Goal: Information Seeking & Learning: Learn about a topic

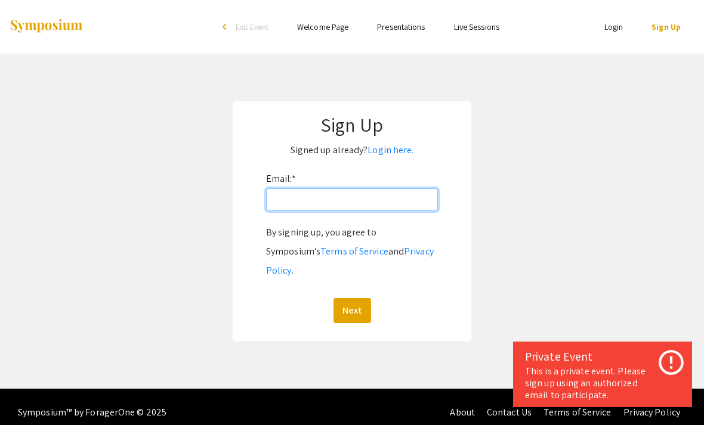
click at [415, 202] on input "Email: *" at bounding box center [352, 199] width 172 height 23
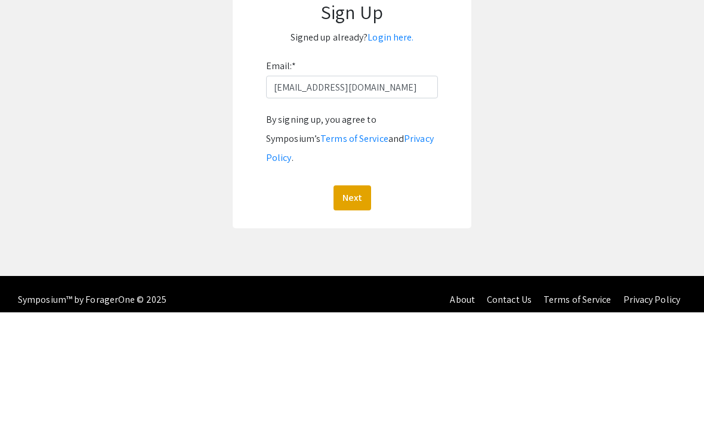
scroll to position [38, 0]
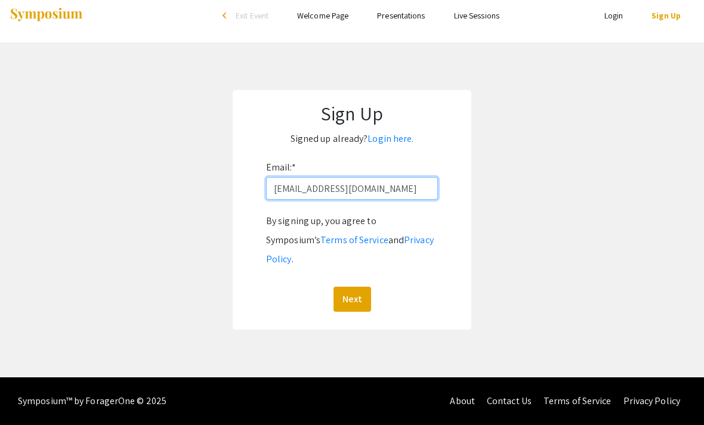
type input "[EMAIL_ADDRESS][DOMAIN_NAME]"
click at [358, 287] on button "Next" at bounding box center [352, 299] width 38 height 25
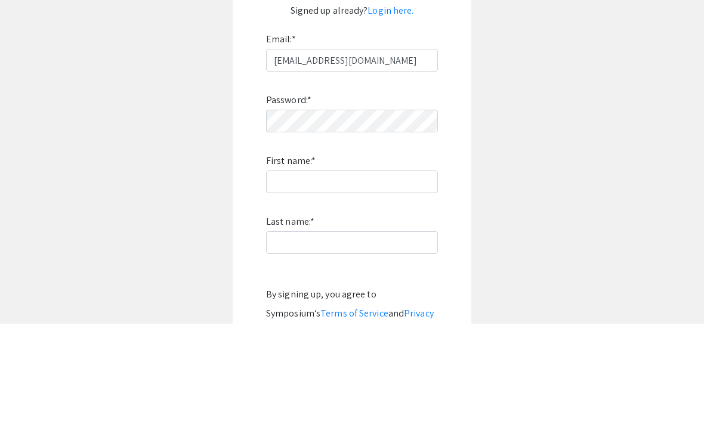
scroll to position [140, 0]
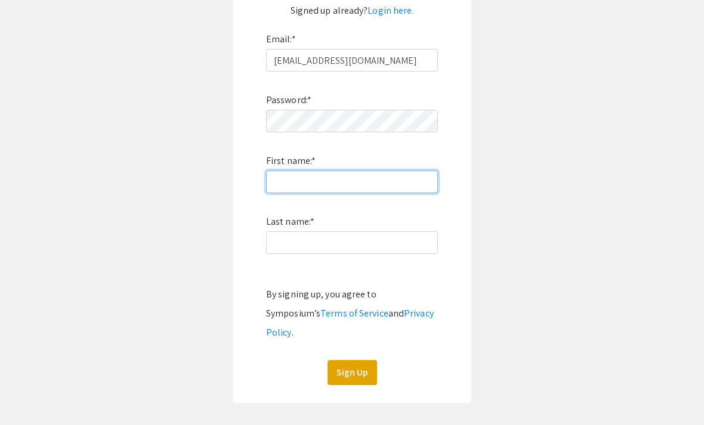
click at [317, 190] on input "First name: *" at bounding box center [352, 182] width 172 height 23
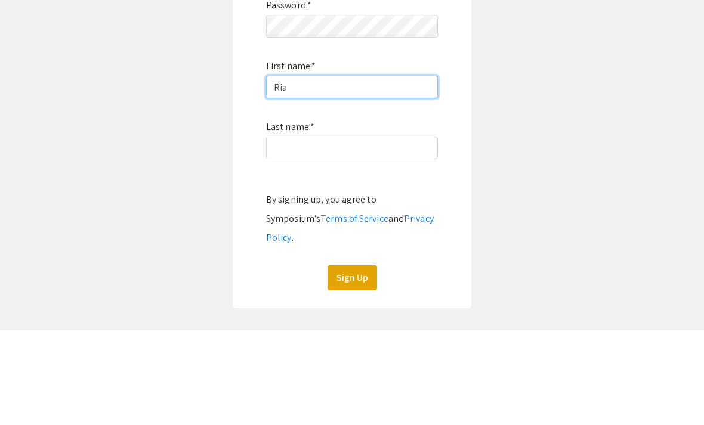
type input "Ria"
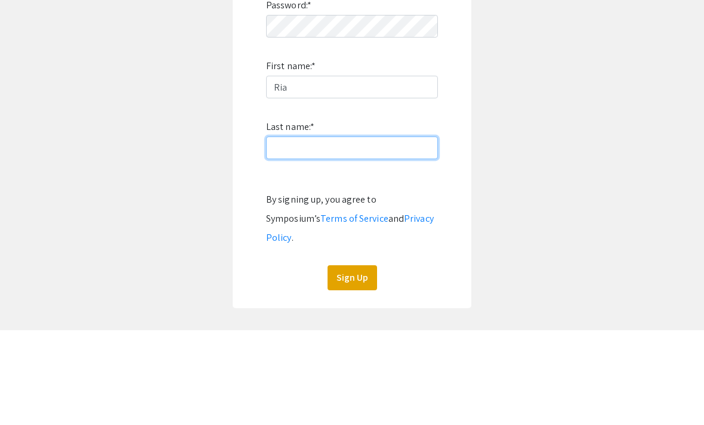
click at [378, 231] on input "Last name: *" at bounding box center [352, 242] width 172 height 23
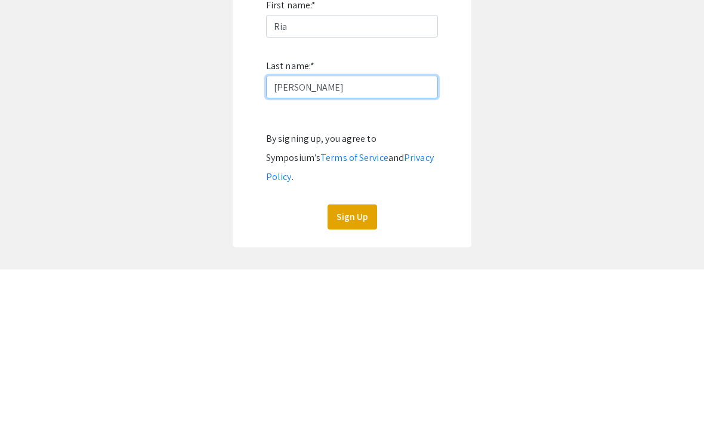
type input "[PERSON_NAME]"
click at [534, 97] on app-signup "Sign Up Signed up already? Login here. Email: * [EMAIL_ADDRESS][DOMAIN_NAME] Pa…" at bounding box center [352, 182] width 704 height 441
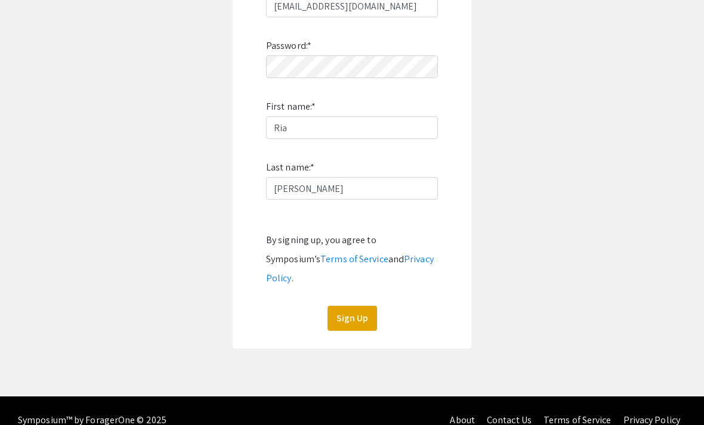
click at [361, 306] on button "Sign Up" at bounding box center [351, 318] width 49 height 25
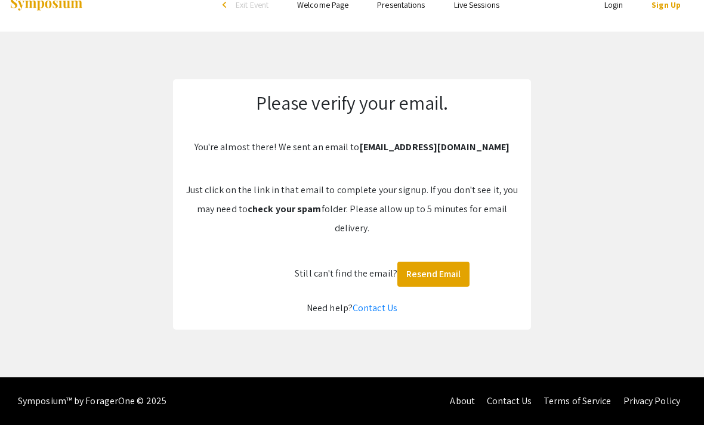
scroll to position [0, 0]
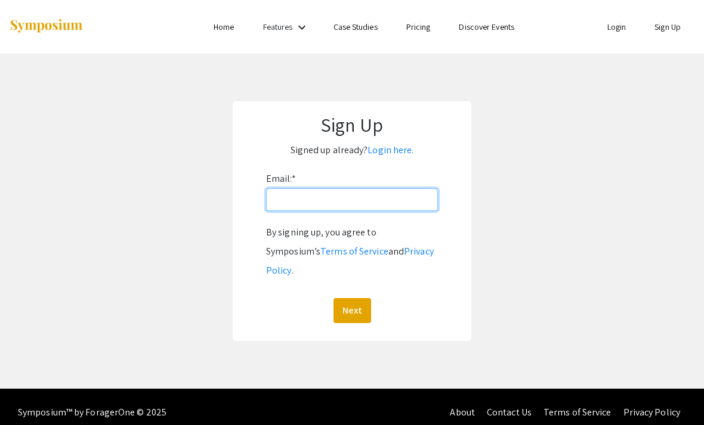
click at [413, 209] on input "Email: *" at bounding box center [352, 199] width 172 height 23
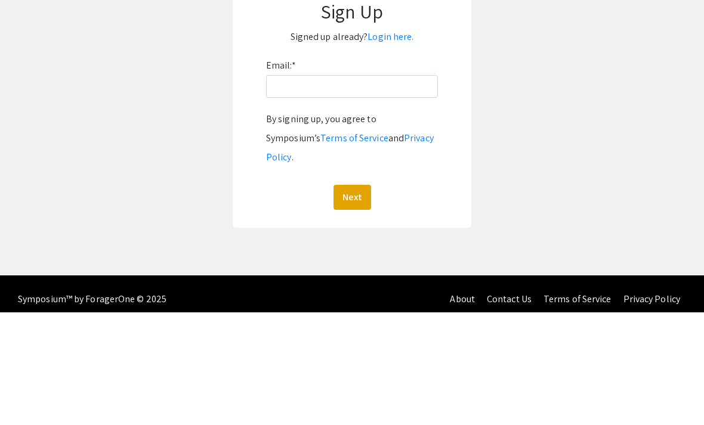
click at [397, 144] on link "Login here." at bounding box center [390, 150] width 46 height 13
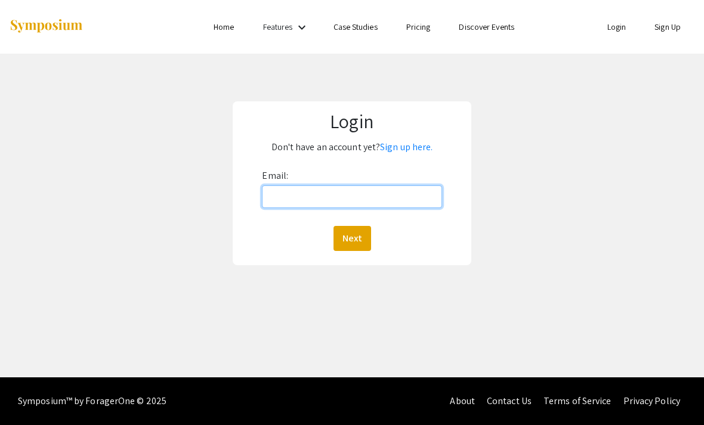
click at [404, 185] on input "Email:" at bounding box center [352, 196] width 180 height 23
type input "[EMAIL_ADDRESS][DOMAIN_NAME]"
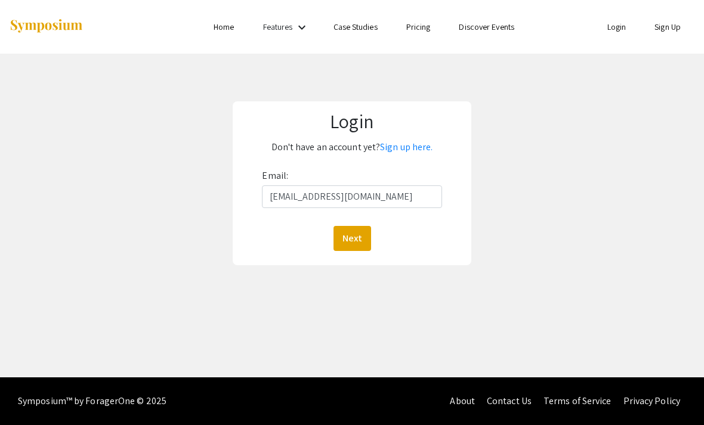
click at [351, 226] on button "Next" at bounding box center [352, 238] width 38 height 25
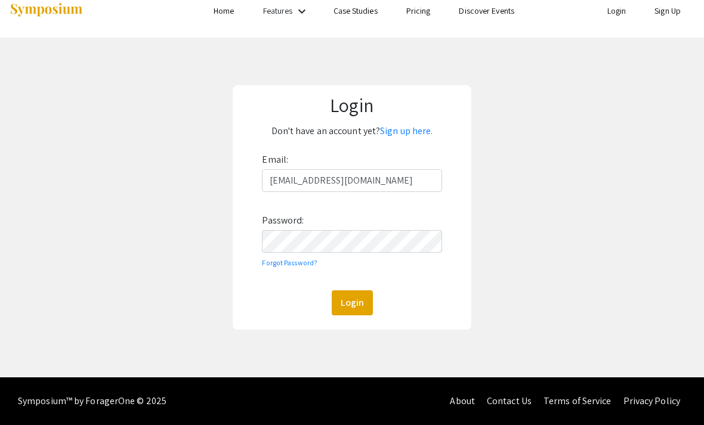
click at [352, 290] on button "Login" at bounding box center [352, 302] width 41 height 25
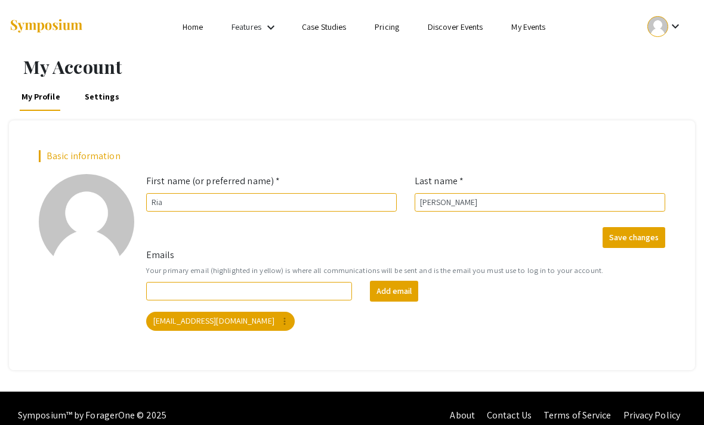
click at [197, 24] on link "Home" at bounding box center [192, 26] width 20 height 11
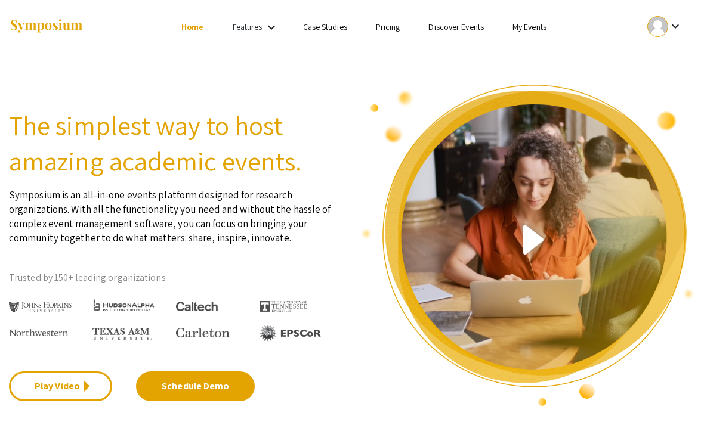
click at [540, 23] on link "My Events" at bounding box center [529, 26] width 34 height 11
click at [534, 27] on link "My Events" at bounding box center [529, 26] width 34 height 11
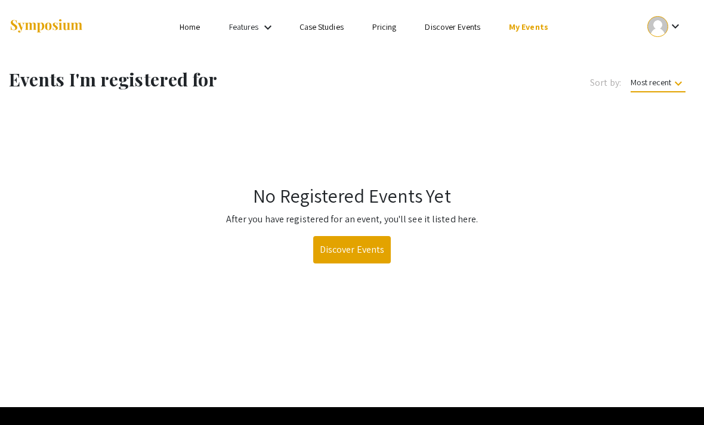
click at [372, 261] on link "Discover Events" at bounding box center [352, 249] width 78 height 27
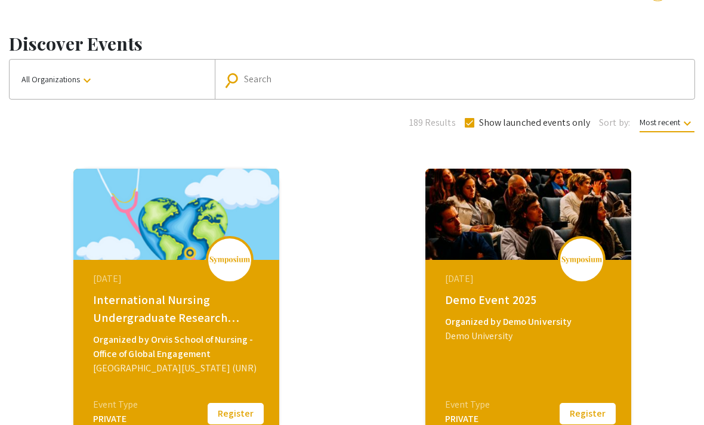
scroll to position [15, 0]
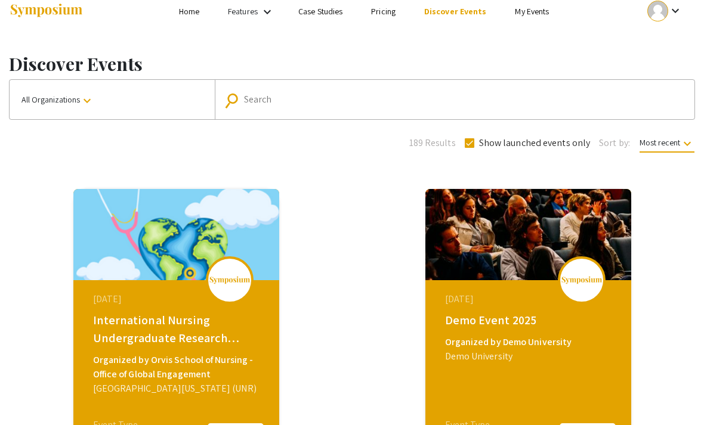
click at [203, 336] on div "International Nursing Undergraduate Research Symposium (INURS)" at bounding box center [177, 330] width 169 height 36
click at [203, 397] on div "August 02, 2025 International Nursing Undergraduate Research Symposium (INURS) …" at bounding box center [177, 355] width 205 height 149
click at [196, 305] on div "August 02, 2025" at bounding box center [177, 300] width 169 height 14
click at [212, 261] on img at bounding box center [176, 235] width 206 height 91
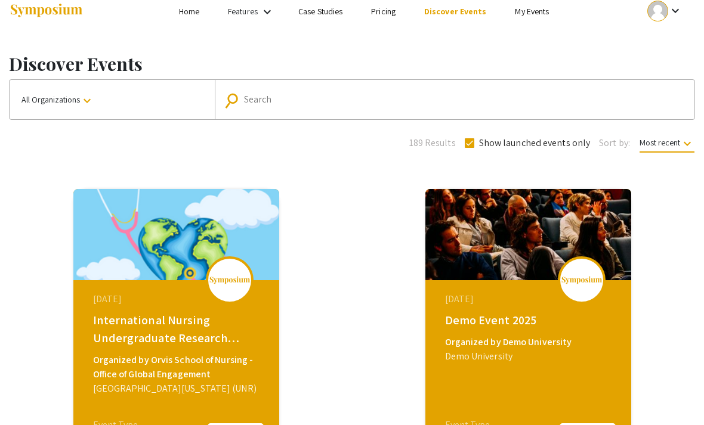
scroll to position [16, 0]
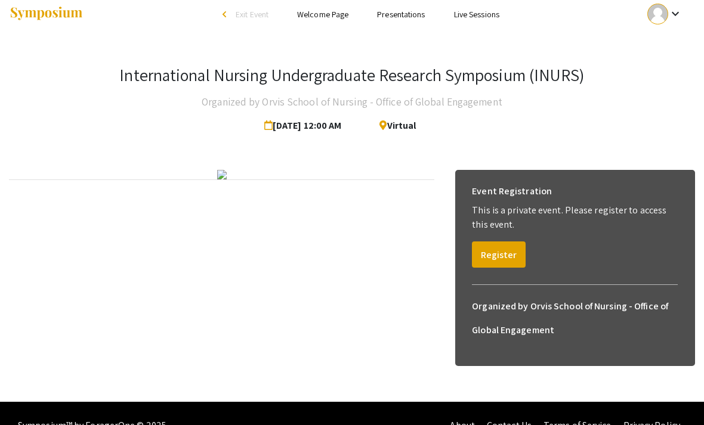
scroll to position [18, 0]
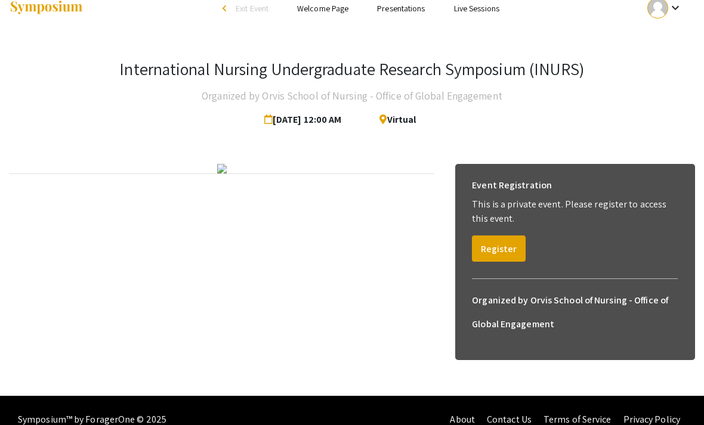
click at [512, 253] on button "Register" at bounding box center [499, 249] width 54 height 26
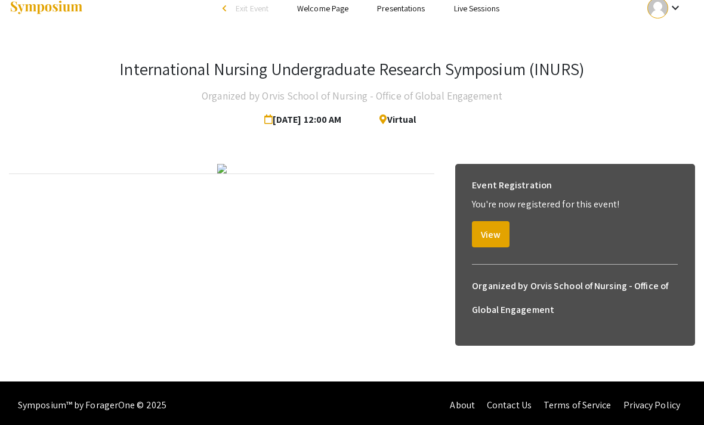
click at [496, 231] on button "View" at bounding box center [491, 234] width 38 height 26
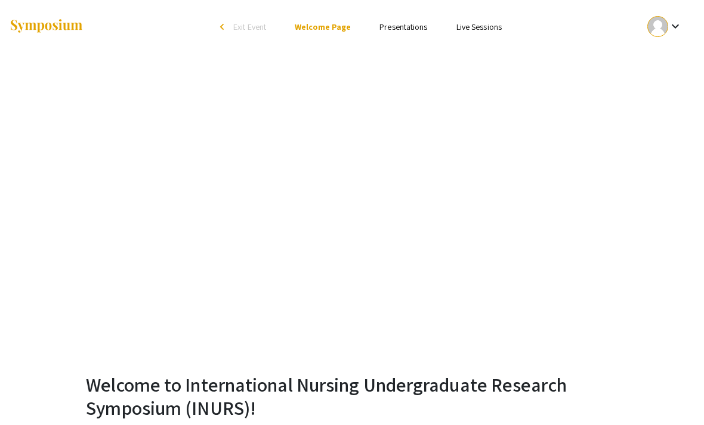
click at [414, 31] on link "Presentations" at bounding box center [403, 26] width 48 height 11
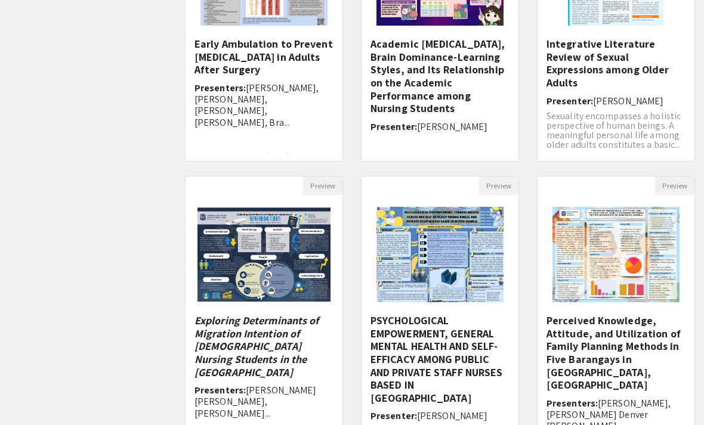
scroll to position [327, 0]
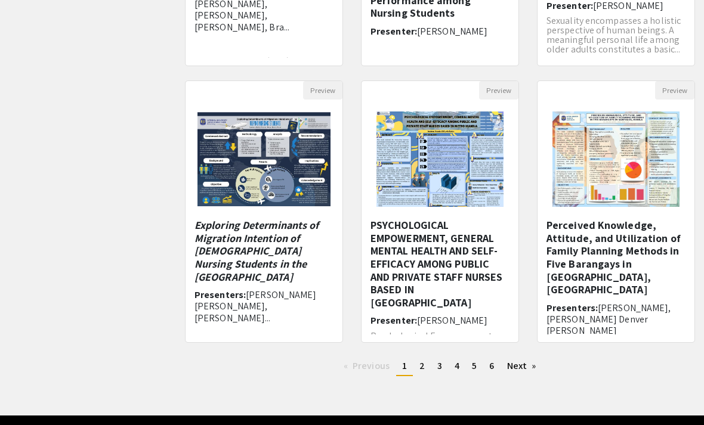
click at [522, 371] on link "Next page" at bounding box center [521, 366] width 41 height 18
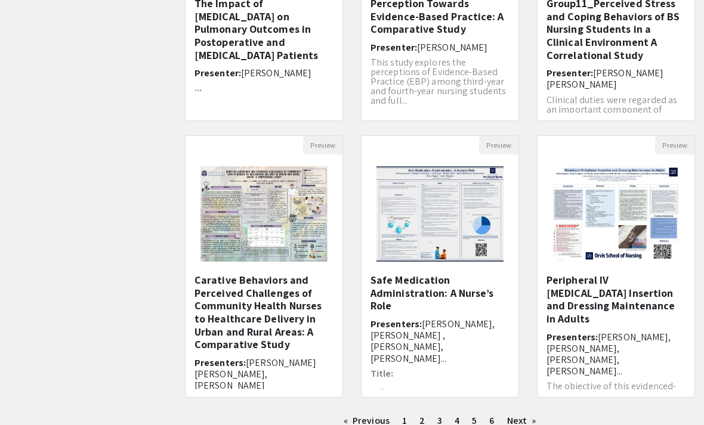
scroll to position [273, 0]
click at [525, 425] on link "Next page" at bounding box center [521, 421] width 41 height 18
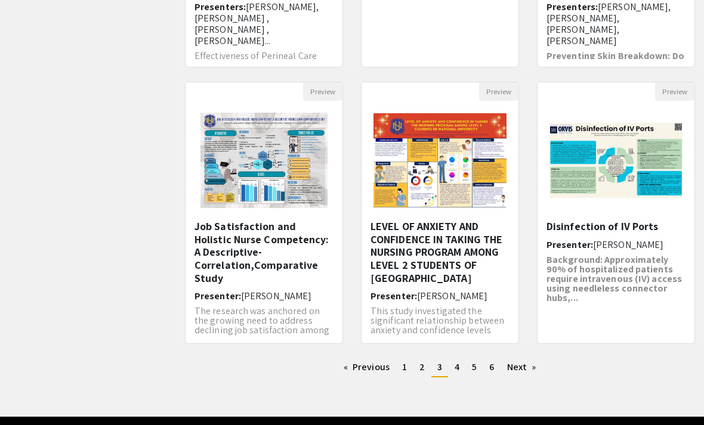
scroll to position [327, 0]
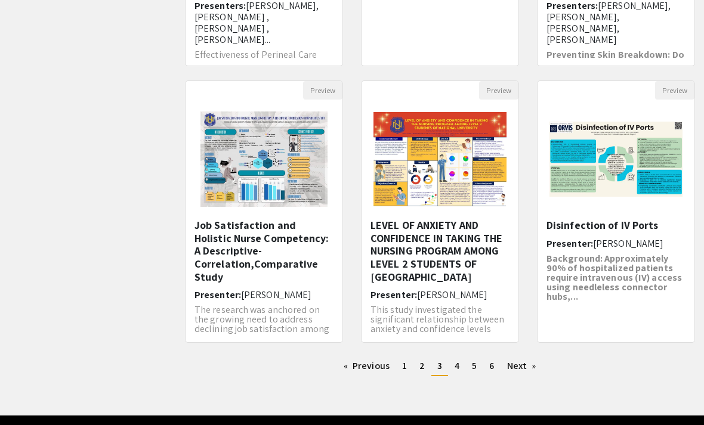
click at [521, 367] on link "Next page" at bounding box center [521, 366] width 41 height 18
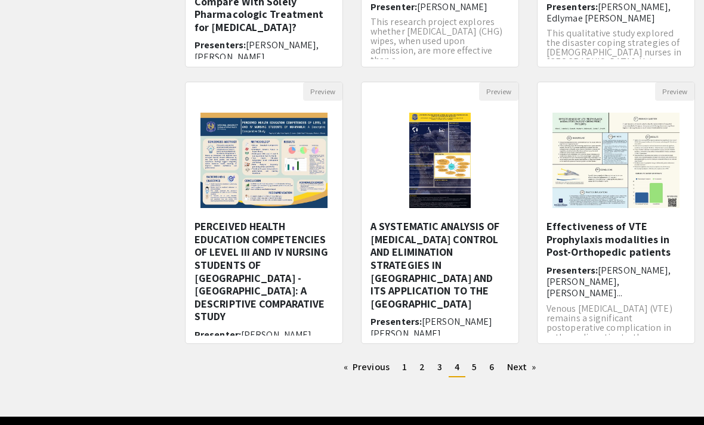
scroll to position [327, 0]
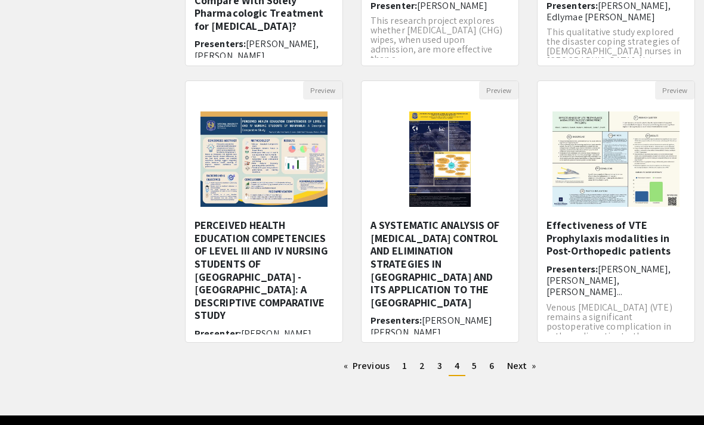
click at [527, 372] on link "Next page" at bounding box center [521, 366] width 41 height 18
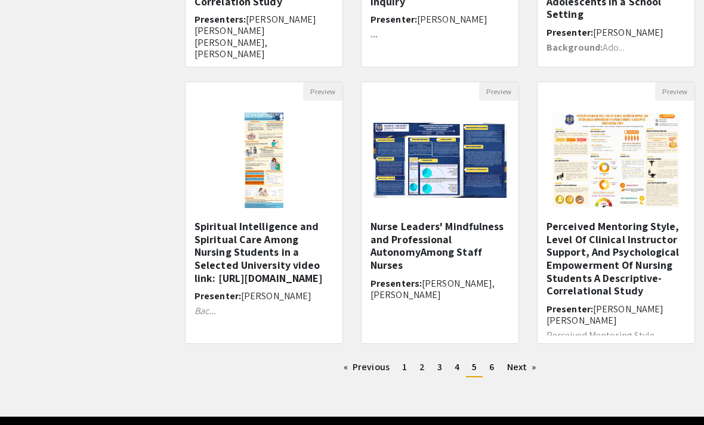
scroll to position [327, 0]
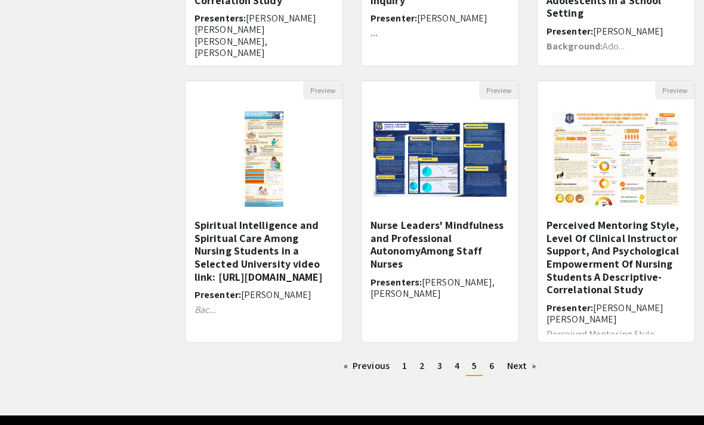
click at [529, 368] on link "Next page" at bounding box center [521, 366] width 41 height 18
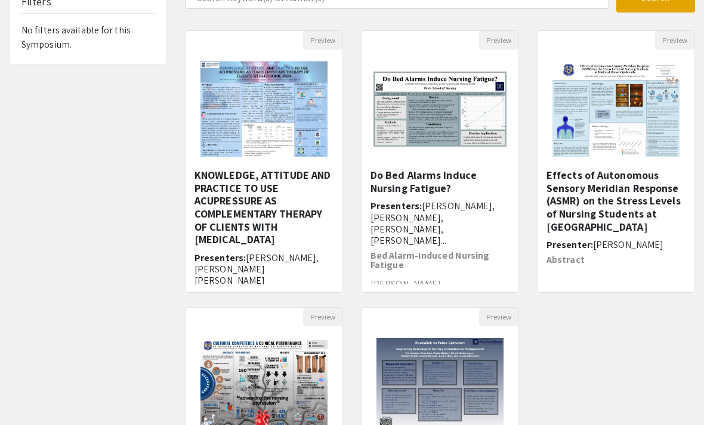
scroll to position [63, 0]
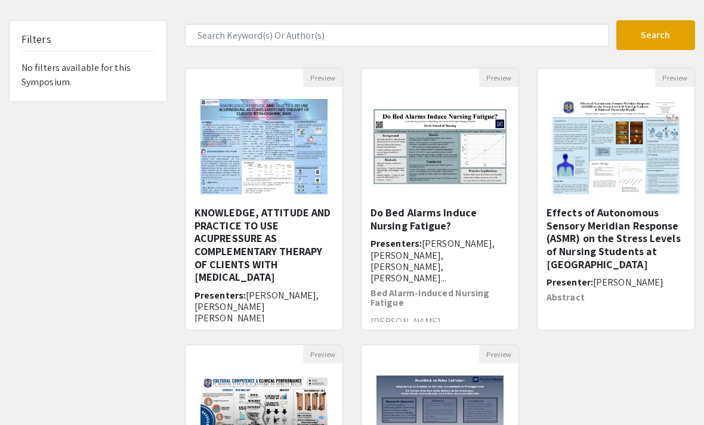
click at [473, 228] on h5 "Do Bed Alarms Induce Nursing Fatigue?" at bounding box center [439, 219] width 139 height 26
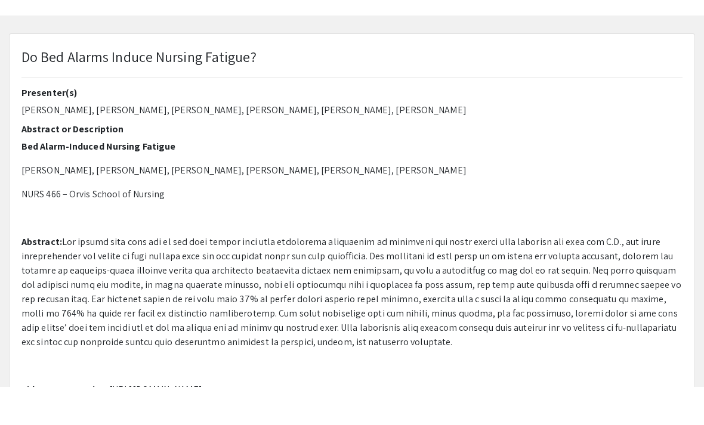
scroll to position [38, 0]
select select "custom"
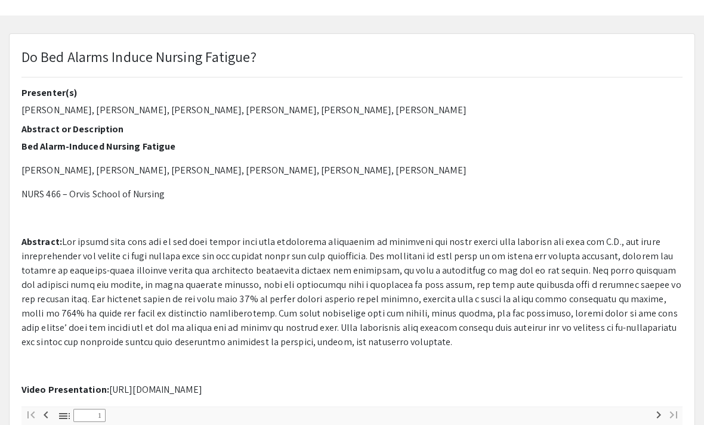
type input "0"
select select "custom"
type input "1"
select select "auto"
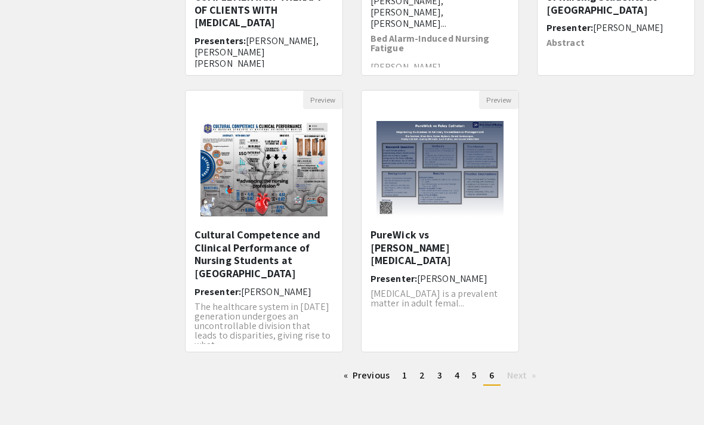
scroll to position [327, 0]
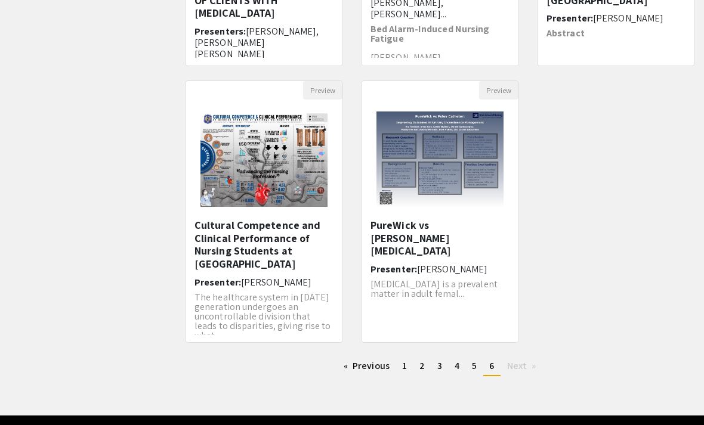
click at [372, 370] on link "Previous page" at bounding box center [367, 366] width 58 height 18
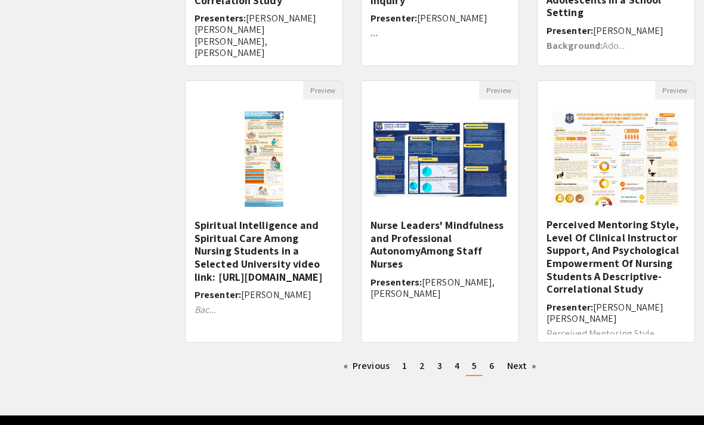
scroll to position [327, 0]
click at [370, 374] on link "Previous page" at bounding box center [367, 366] width 58 height 18
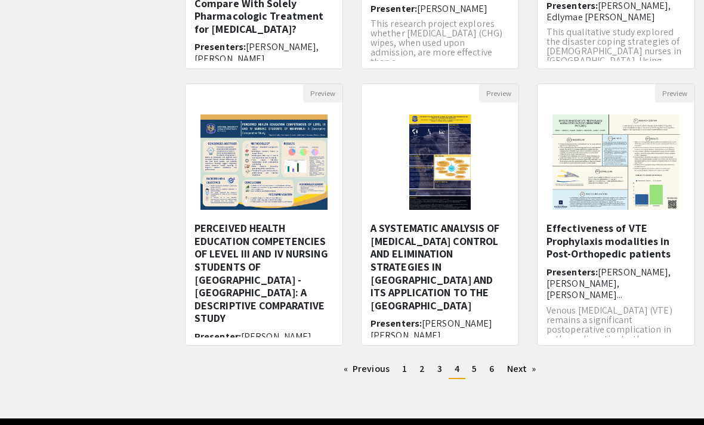
scroll to position [327, 0]
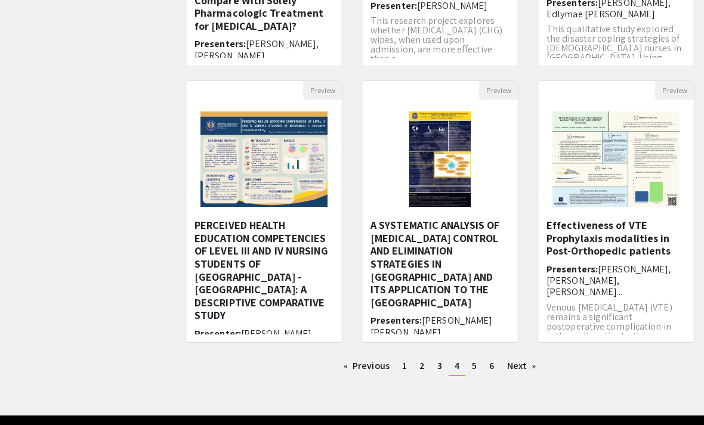
click at [656, 243] on h5 "Effectiveness of VTE Prophylaxis modalities in Post-Orthopedic patients" at bounding box center [615, 238] width 139 height 39
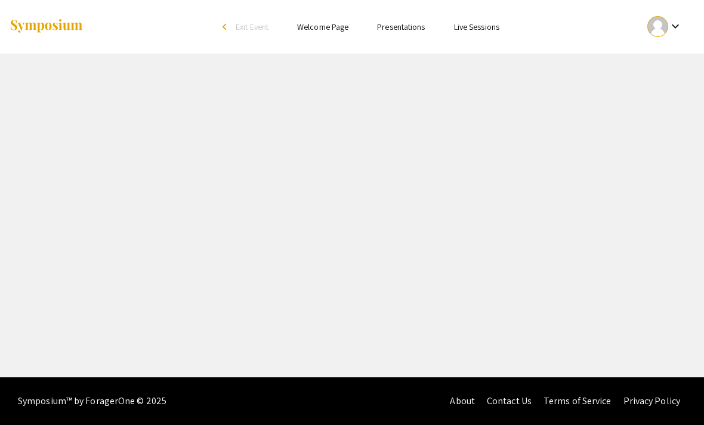
select select "custom"
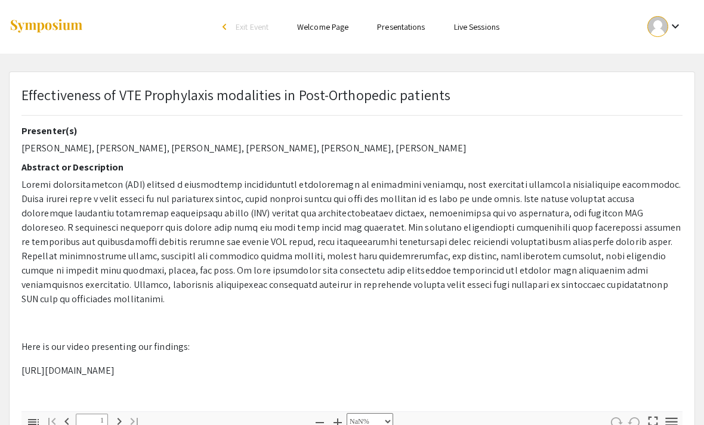
type input "0"
select select "custom"
type input "1"
select select "auto"
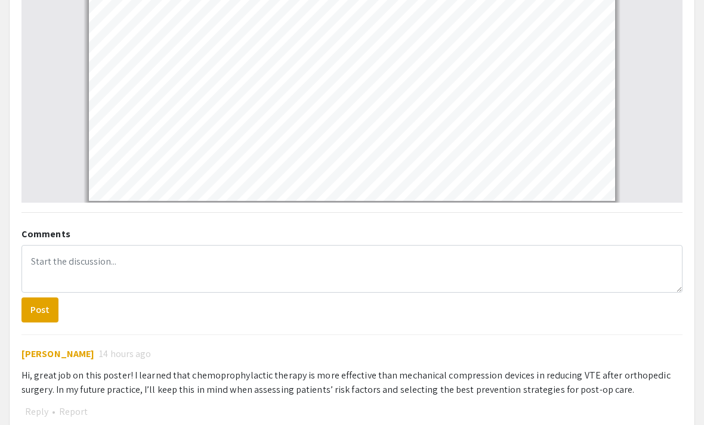
scroll to position [645, 0]
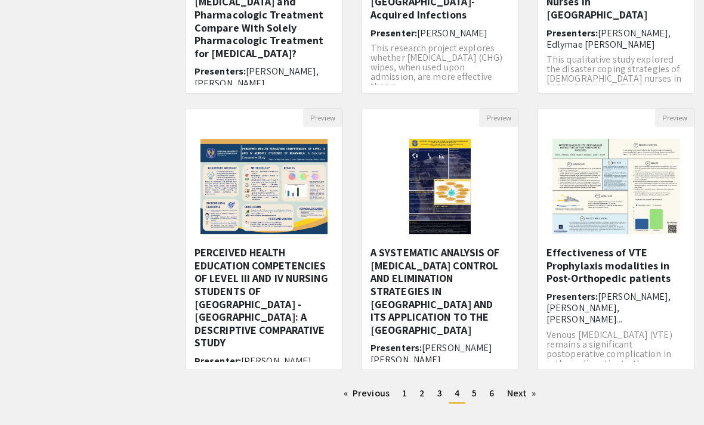
scroll to position [327, 0]
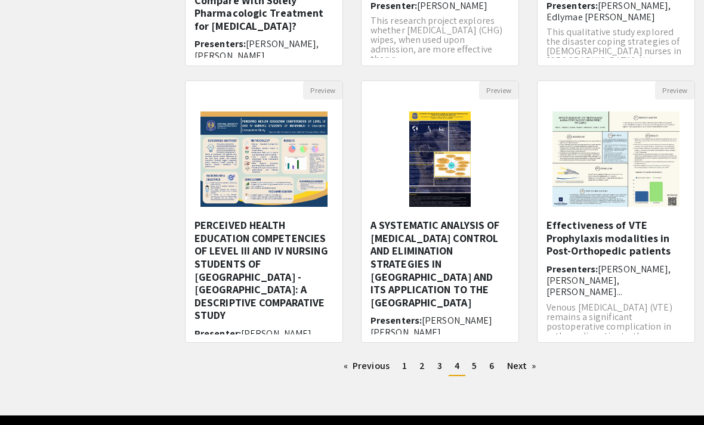
click at [382, 373] on link "Previous page" at bounding box center [367, 366] width 58 height 18
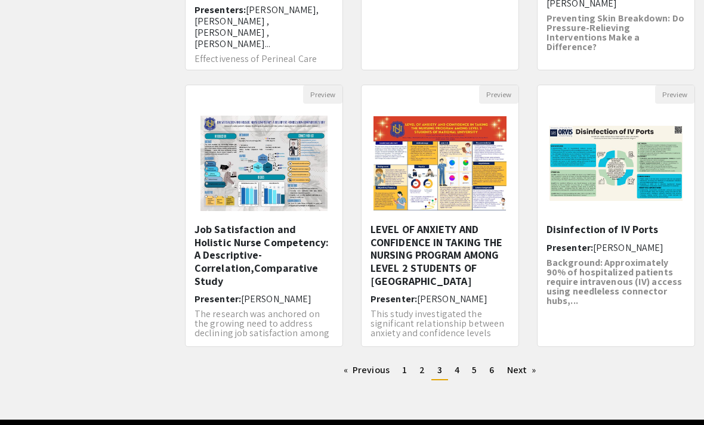
scroll to position [327, 0]
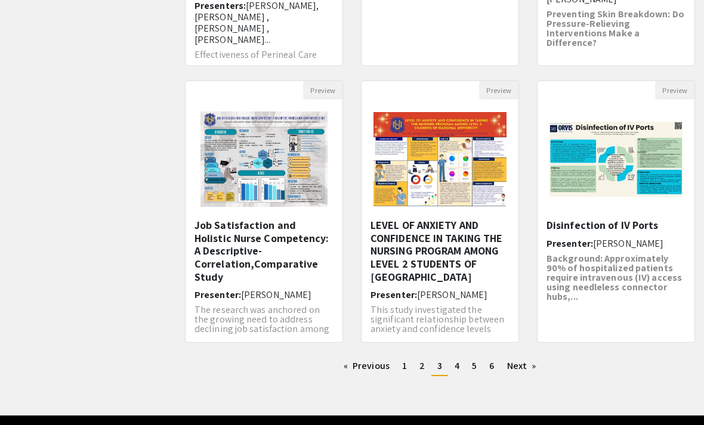
click at [649, 229] on h5 "Disinfection of IV Ports" at bounding box center [615, 225] width 139 height 13
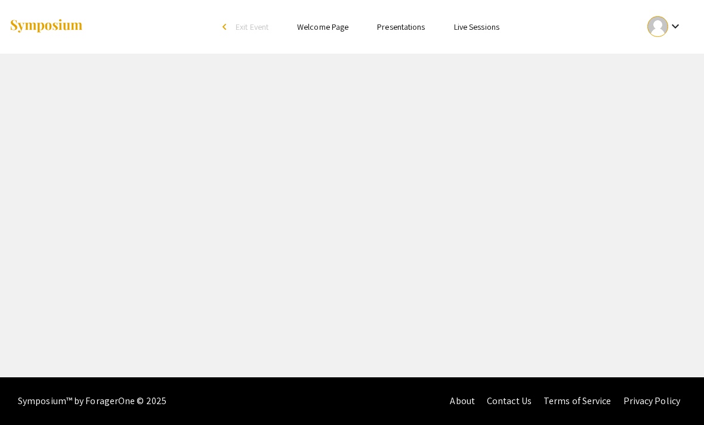
select select "custom"
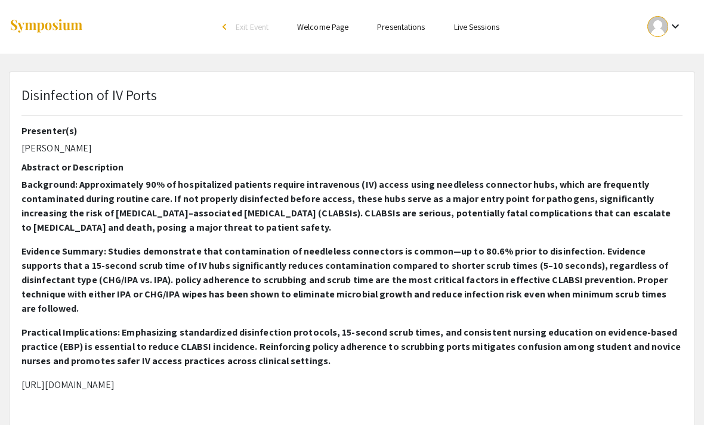
type input "0"
select select "custom"
type input "1"
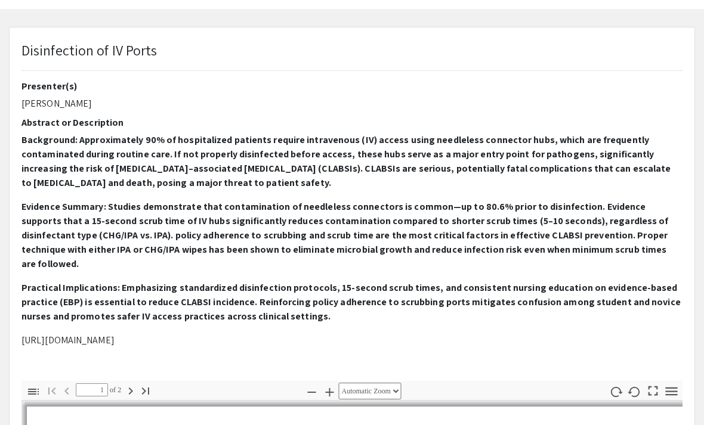
select select "auto"
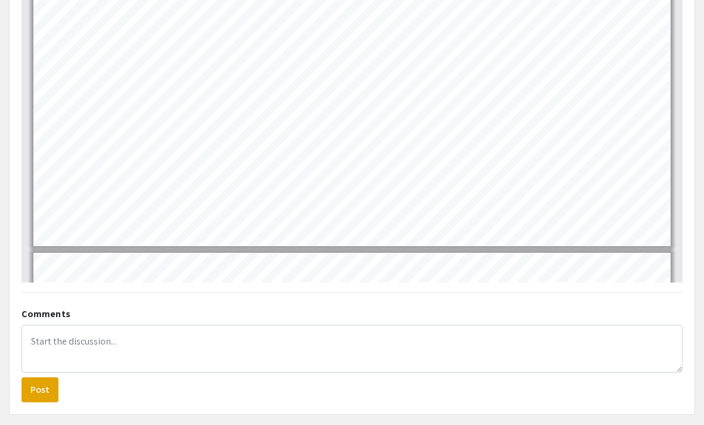
scroll to position [563, 0]
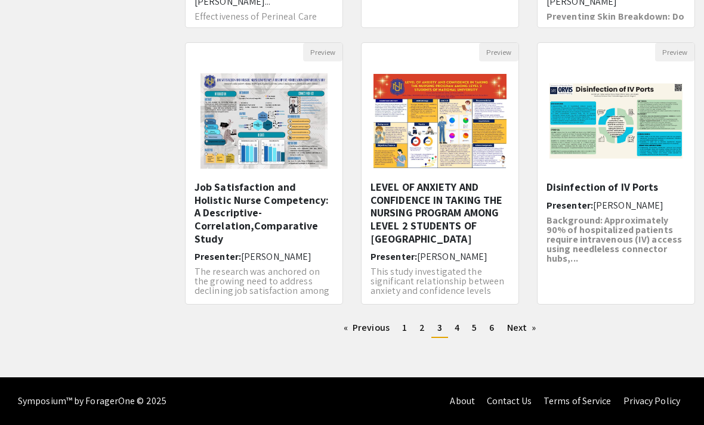
scroll to position [327, 0]
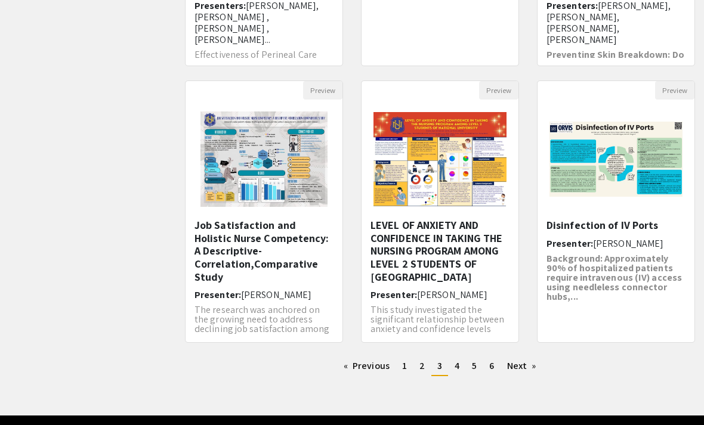
click at [378, 370] on link "Previous page" at bounding box center [367, 366] width 58 height 18
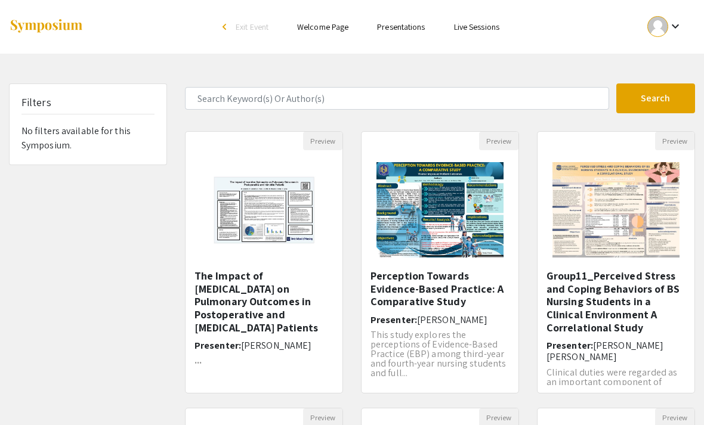
click at [617, 295] on h5 "Group11_Perceived Stress and Coping Behaviors of BS Nursing Students in a Clini…" at bounding box center [615, 302] width 139 height 64
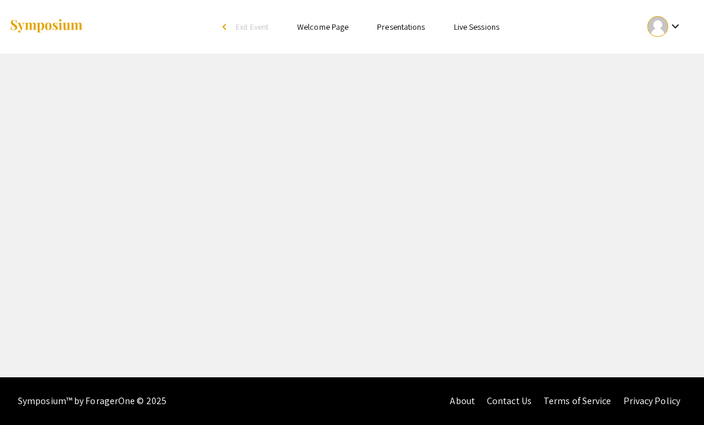
select select "custom"
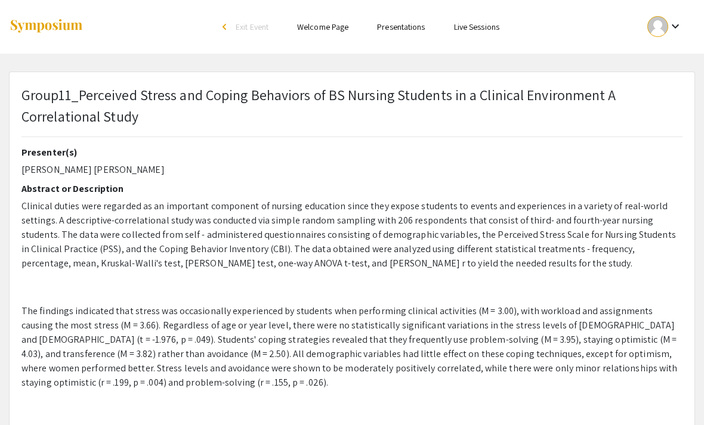
type input "0"
select select "custom"
type input "1"
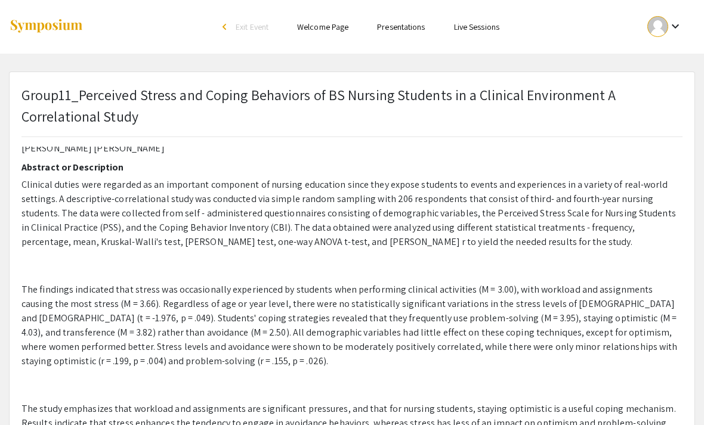
scroll to position [21, 0]
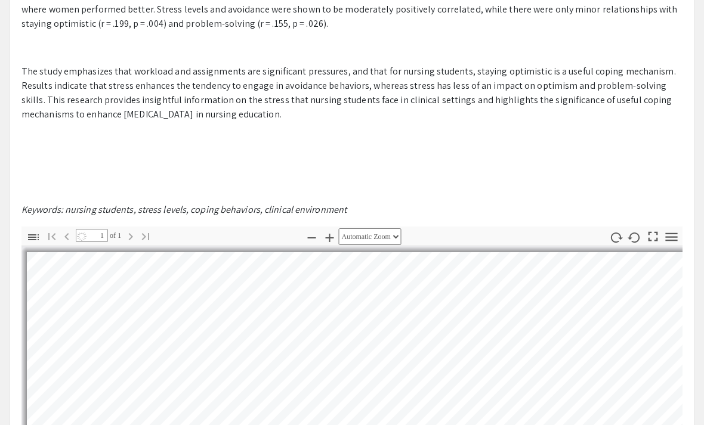
select select "auto"
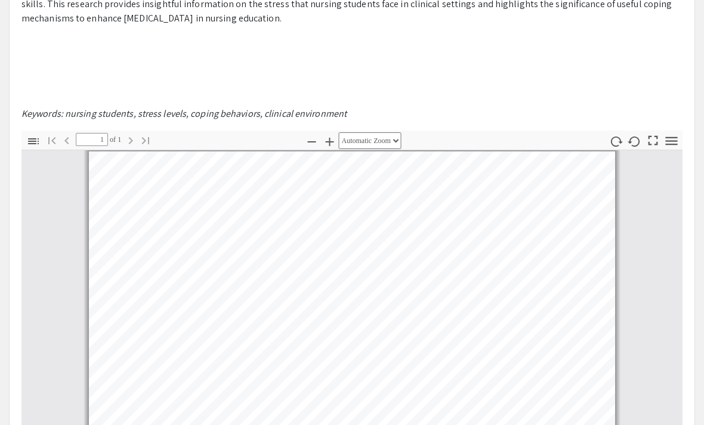
scroll to position [430, 0]
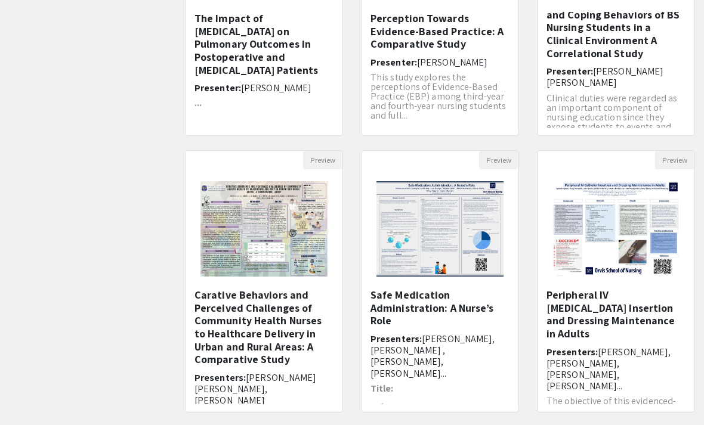
scroll to position [327, 0]
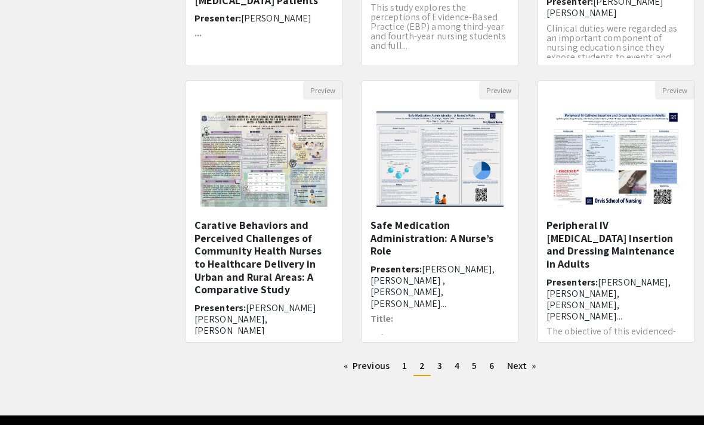
click at [390, 362] on link "Previous page" at bounding box center [367, 366] width 58 height 18
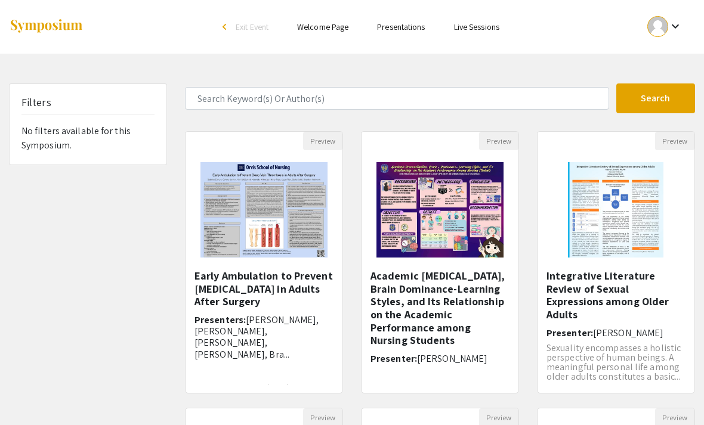
click at [302, 304] on h5 "Early Ambulation to Prevent Deep Vein Thrombosis in Adults After Surgery" at bounding box center [263, 289] width 139 height 39
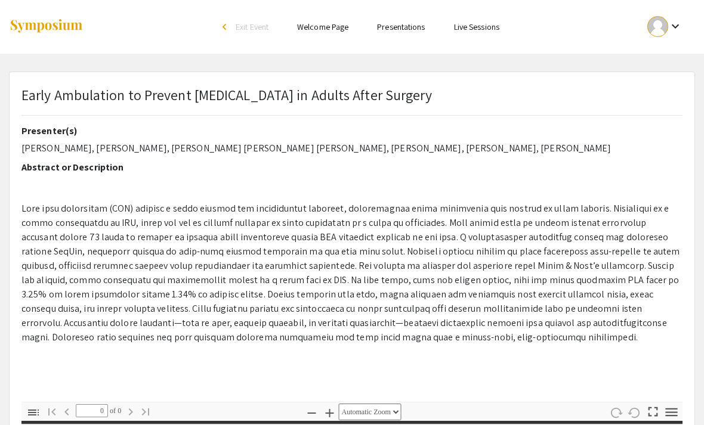
select select "custom"
type input "1"
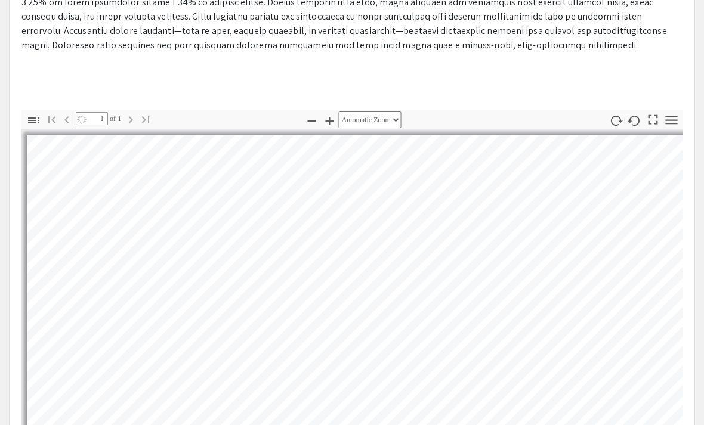
select select "auto"
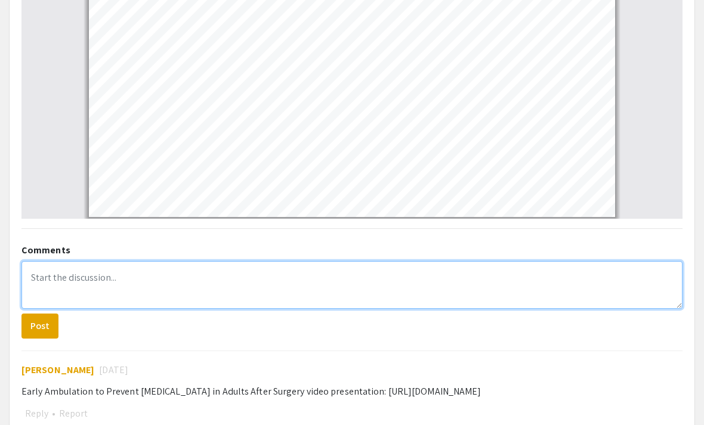
click at [621, 284] on textarea at bounding box center [351, 286] width 661 height 48
